Goal: Find specific page/section: Find specific page/section

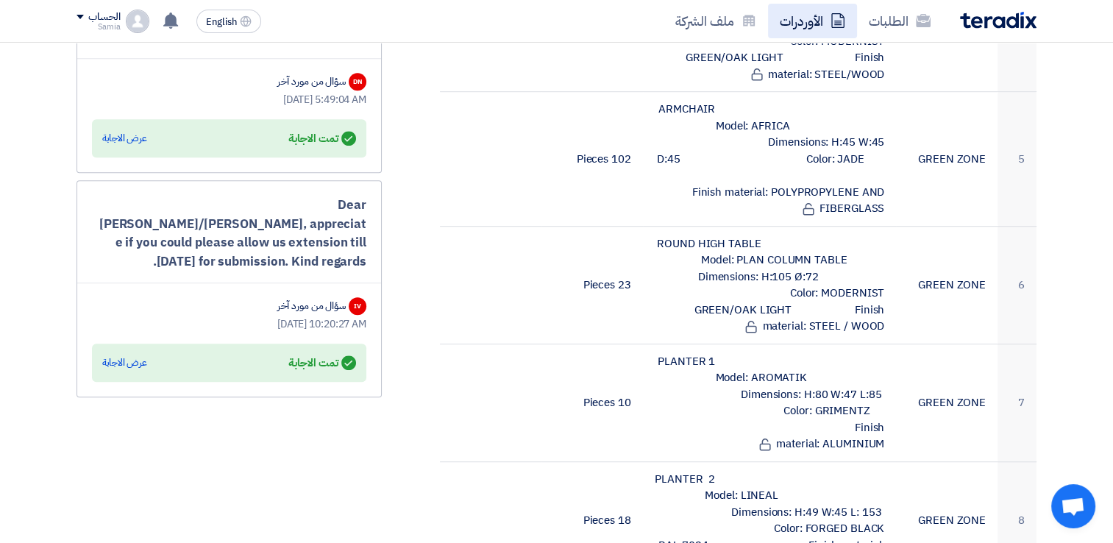
scroll to position [854, 0]
click at [890, 22] on link "الطلبات" at bounding box center [899, 21] width 85 height 35
